Goal: Information Seeking & Learning: Find specific fact

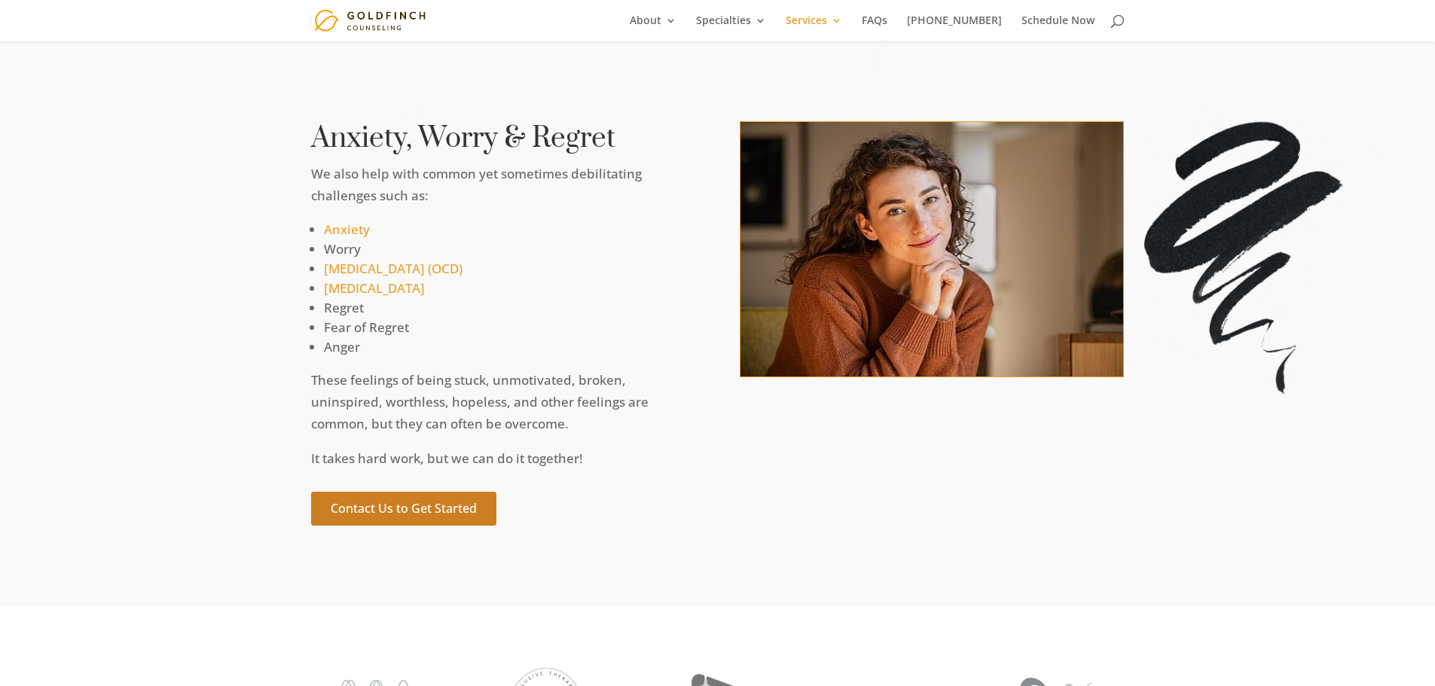
scroll to position [8510, 0]
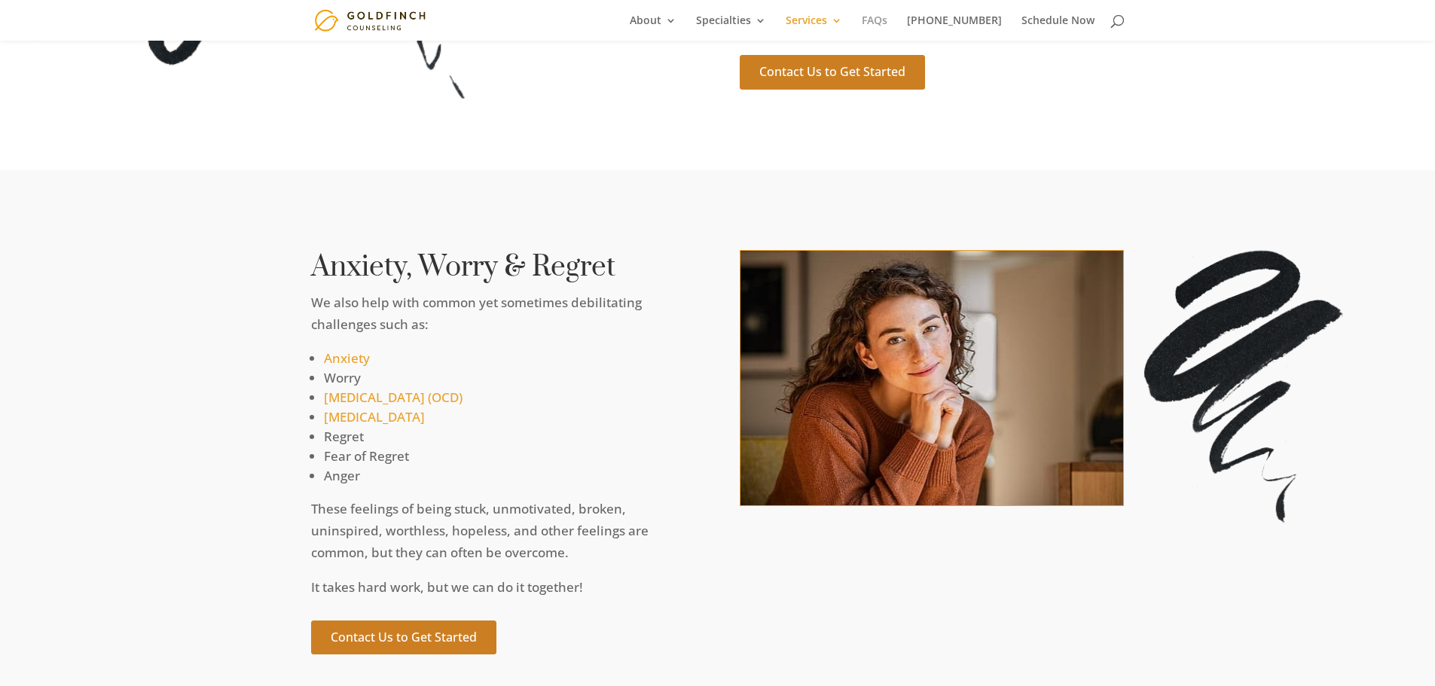
click at [888, 17] on link "FAQs" at bounding box center [875, 28] width 26 height 26
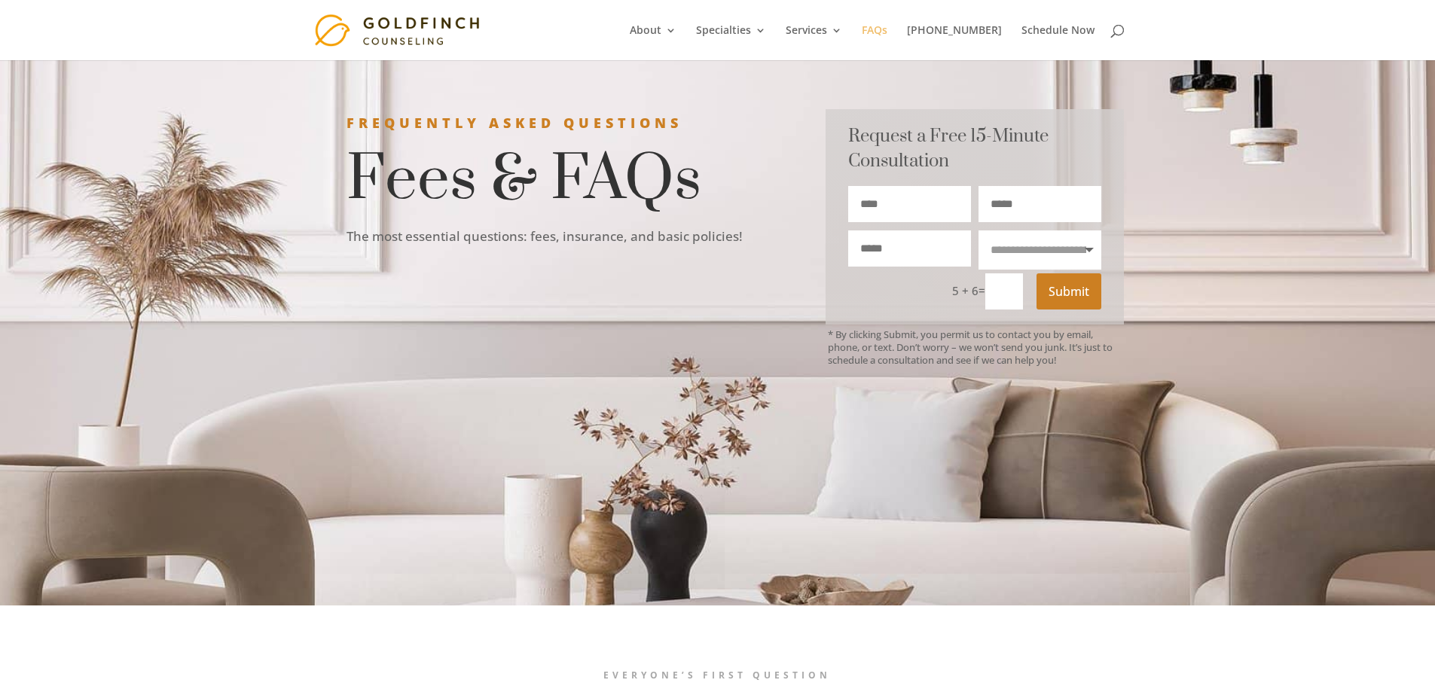
click at [888, 29] on link "FAQs" at bounding box center [875, 42] width 26 height 35
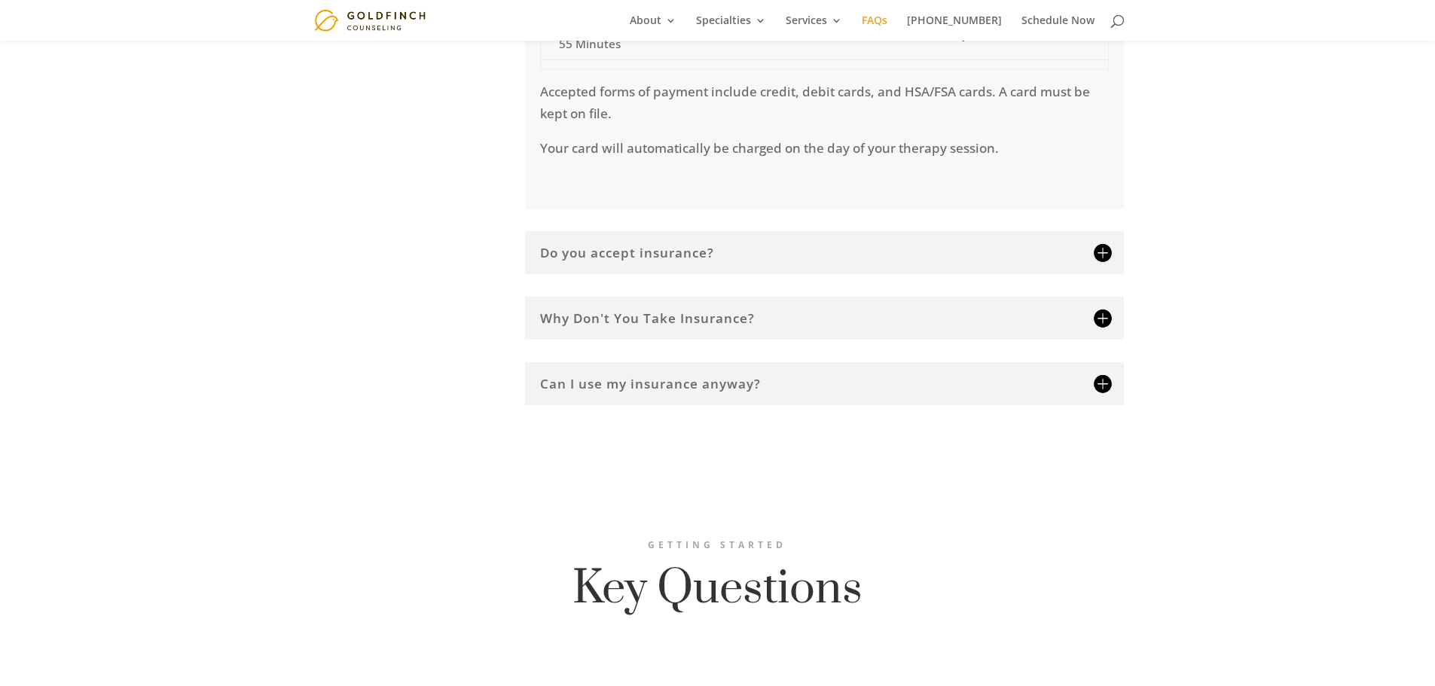
scroll to position [904, 0]
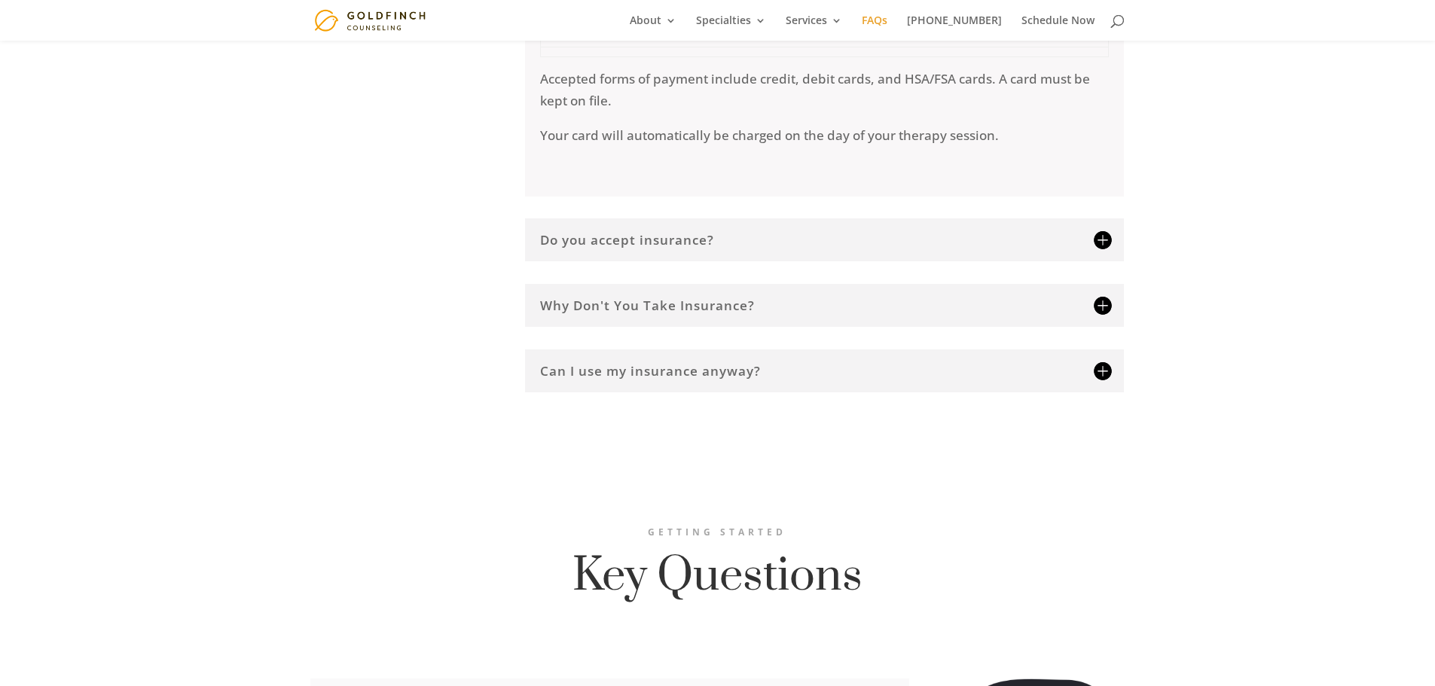
click at [1101, 246] on h5 "Do you accept insurance?" at bounding box center [824, 240] width 569 height 13
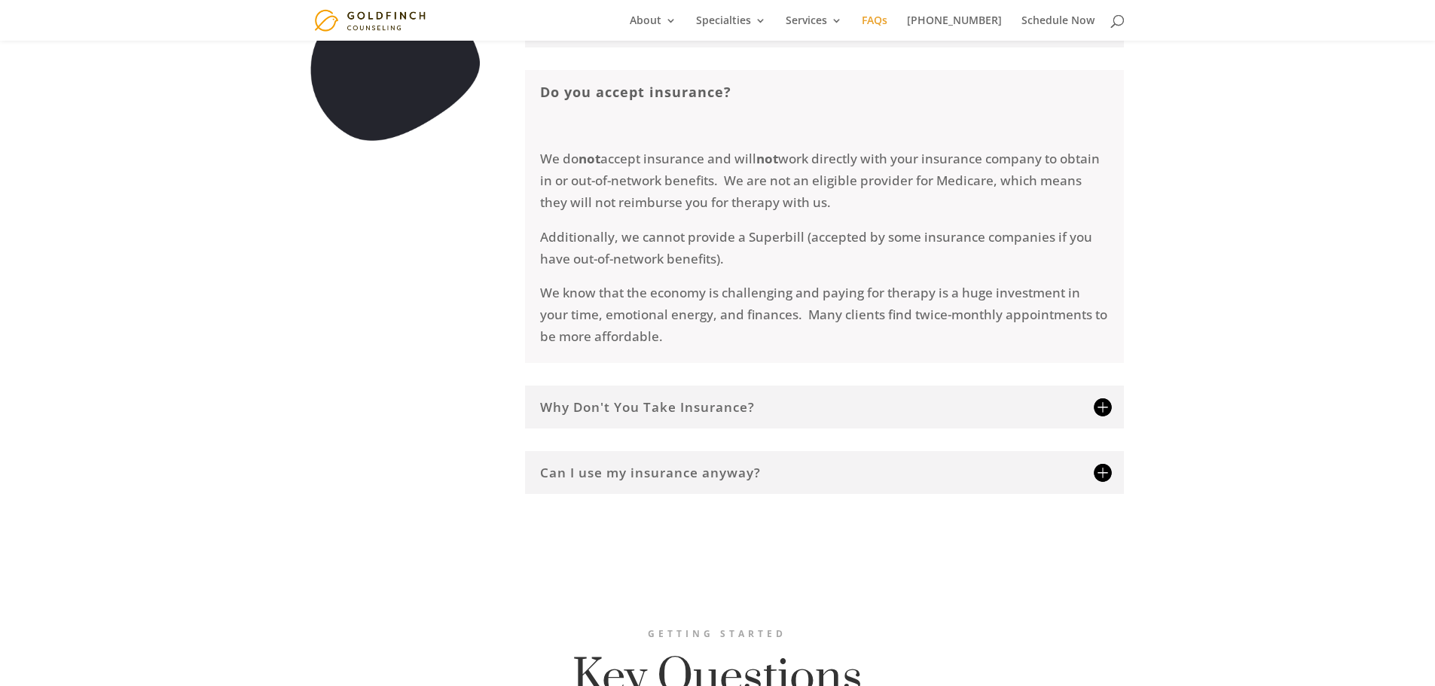
scroll to position [769, 0]
click at [1106, 481] on h5 "Can I use my insurance anyway?" at bounding box center [824, 474] width 569 height 13
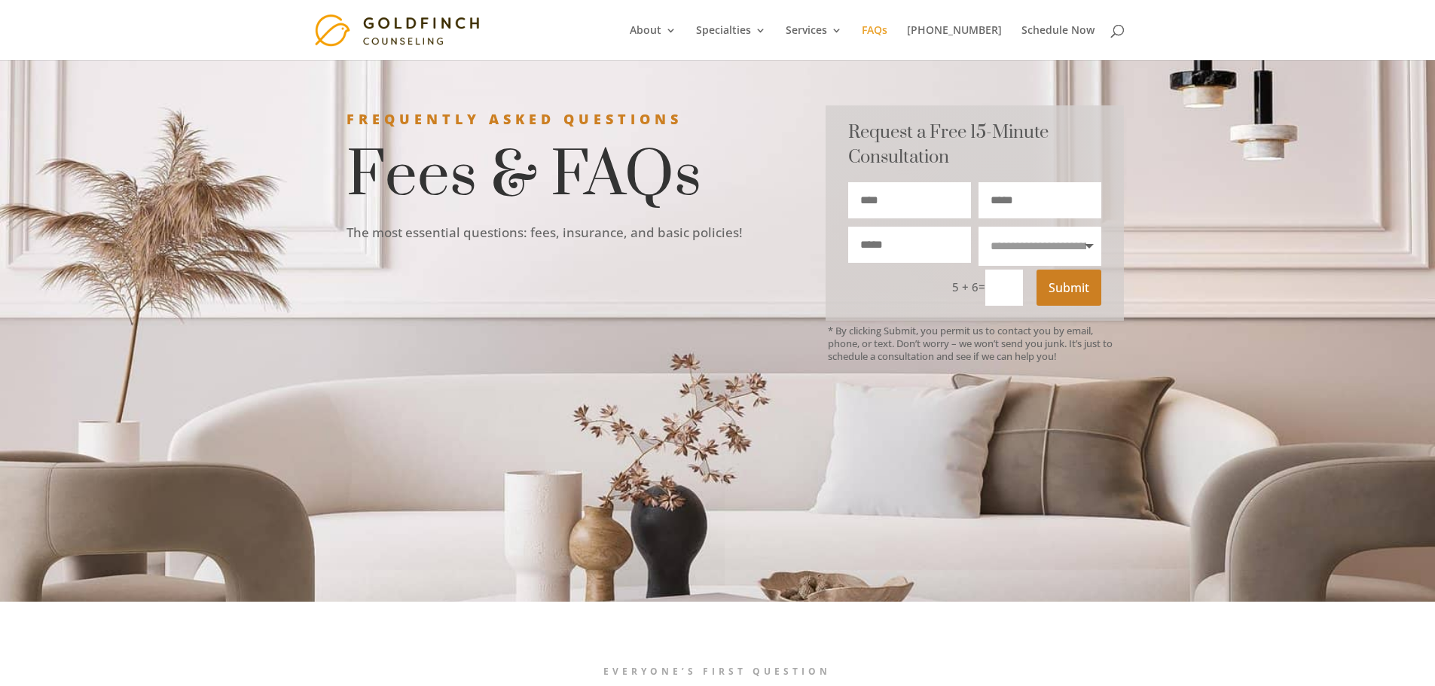
scroll to position [0, 0]
